Goal: Information Seeking & Learning: Learn about a topic

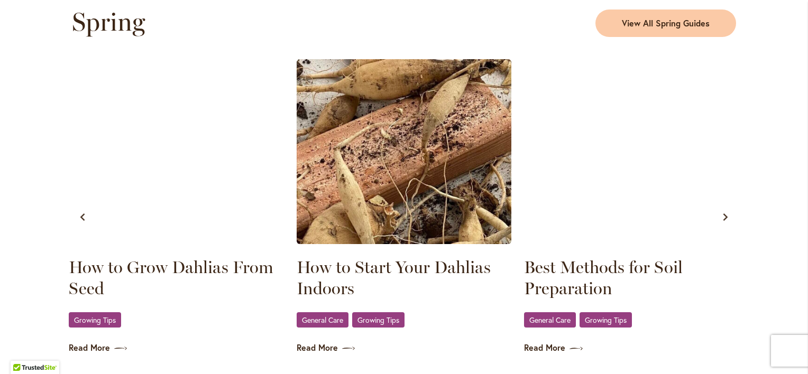
scroll to position [364, 0]
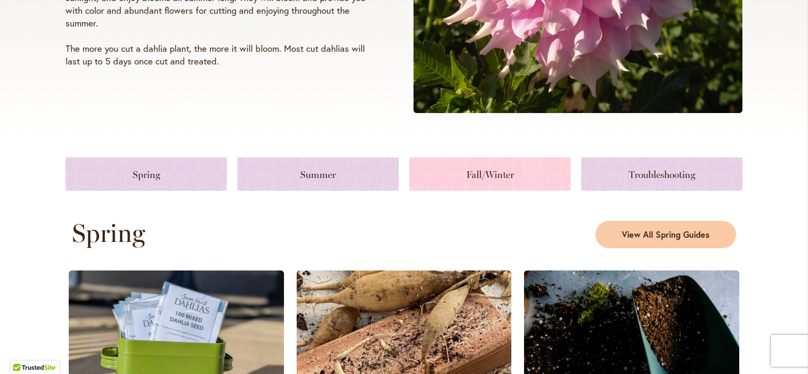
click at [459, 171] on link at bounding box center [489, 174] width 161 height 33
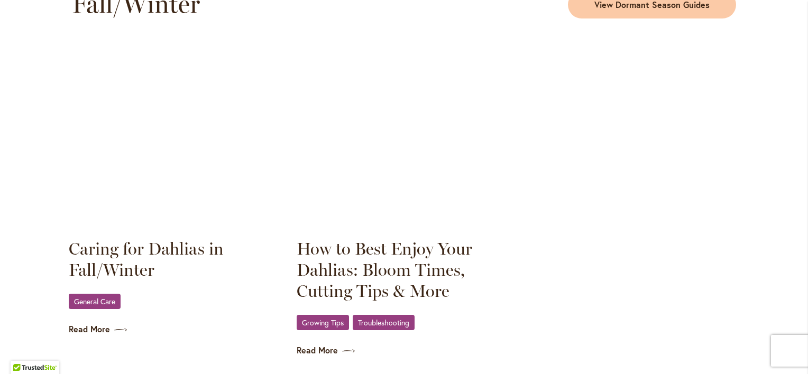
scroll to position [1432, 0]
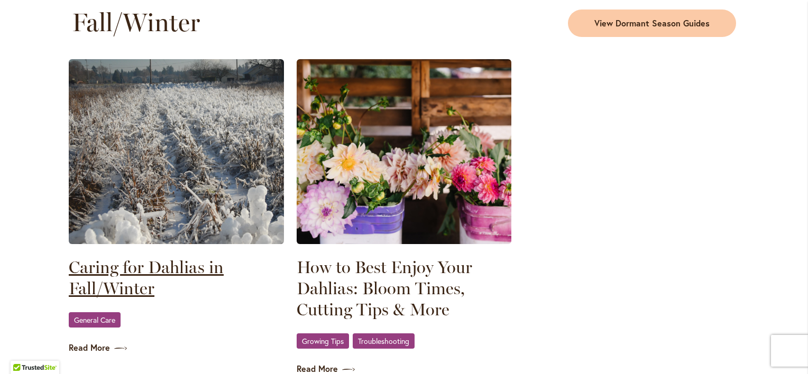
click at [126, 270] on link "Caring for Dahlias in Fall/Winter" at bounding box center [176, 278] width 215 height 42
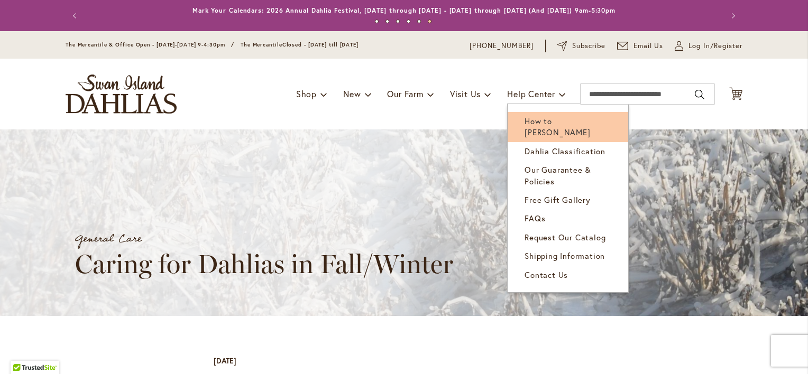
click at [549, 117] on span "How to [PERSON_NAME]" at bounding box center [557, 127] width 66 height 22
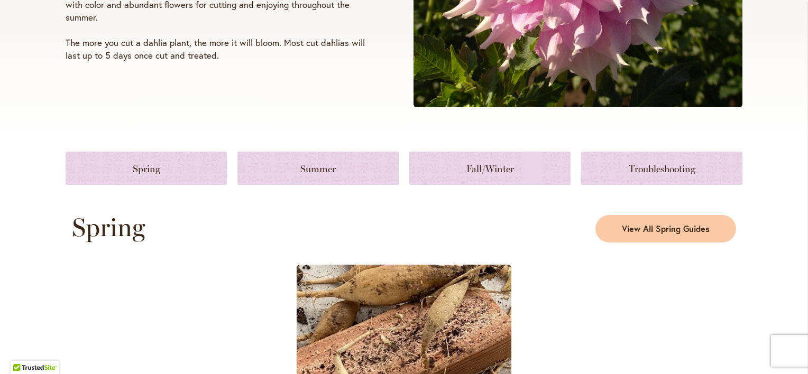
scroll to position [423, 0]
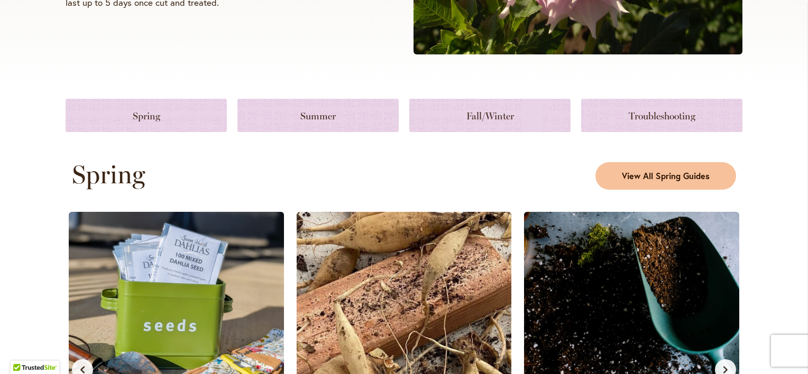
click at [660, 168] on link "View All Spring Guides" at bounding box center [665, 175] width 141 height 27
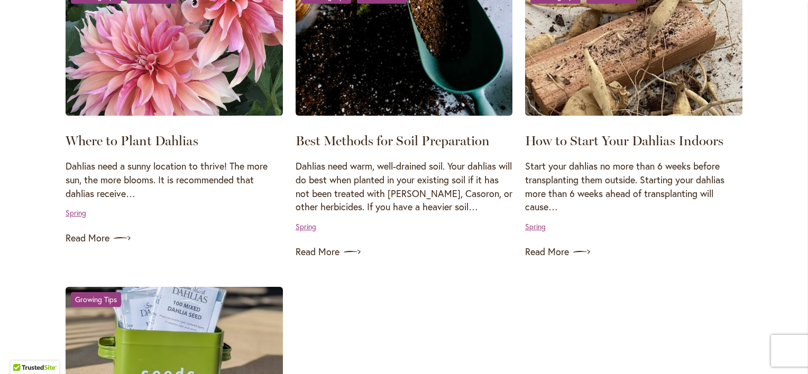
scroll to position [898, 0]
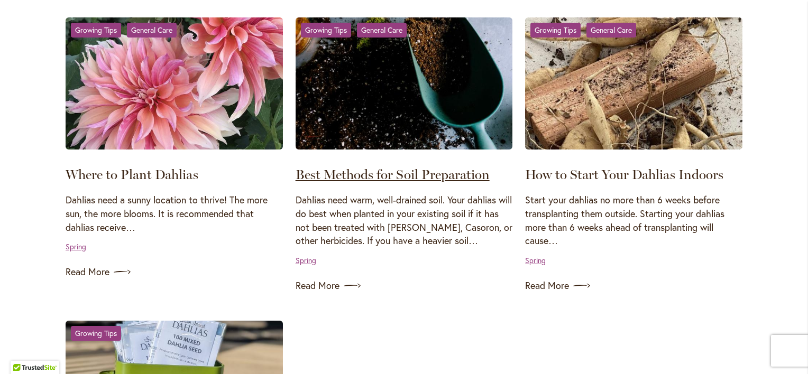
click at [400, 175] on link "Best Methods for Soil Preparation" at bounding box center [392, 174] width 194 height 16
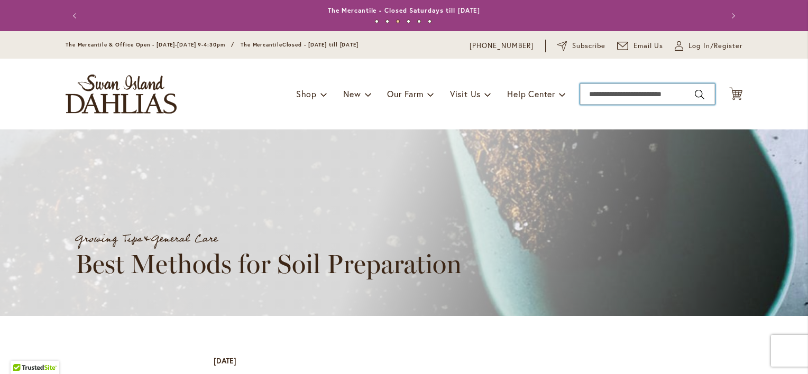
click at [607, 94] on input "Search" at bounding box center [647, 94] width 135 height 21
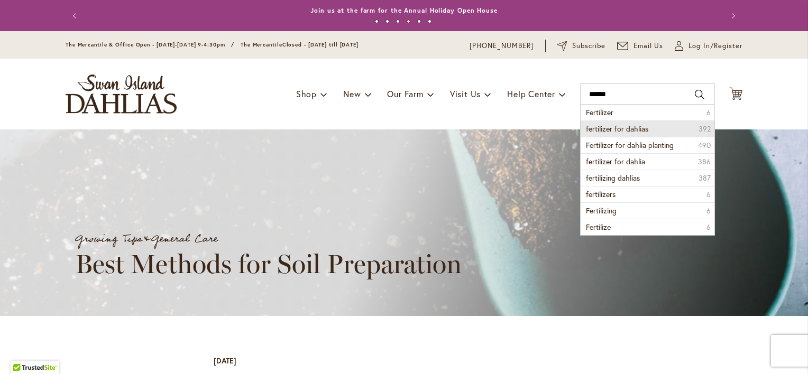
click at [604, 129] on span "fertilizer for dahlias" at bounding box center [617, 129] width 62 height 10
type input "**********"
